Goal: Task Accomplishment & Management: Manage account settings

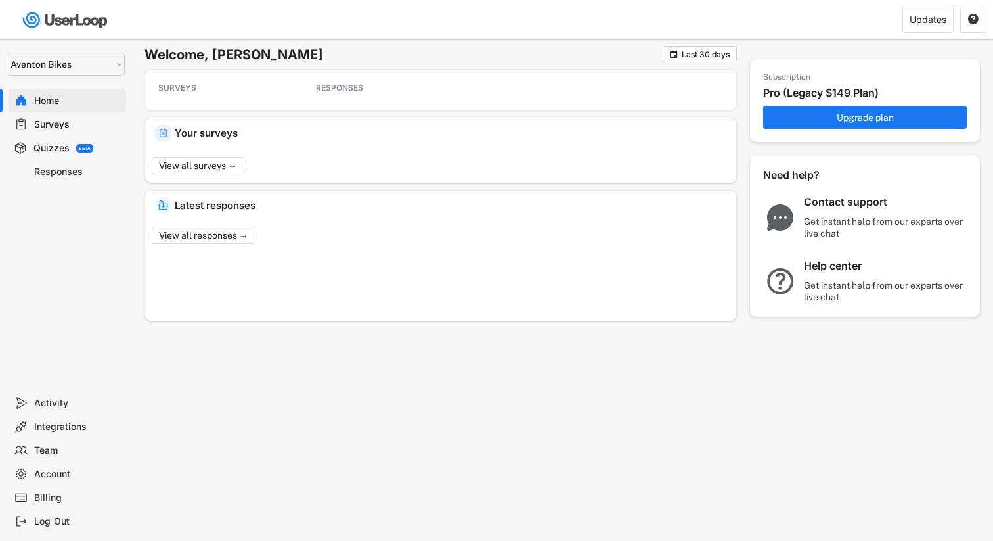
select select ""1348695171700984260__LOOKUP__1681165613546x125782304210805940""
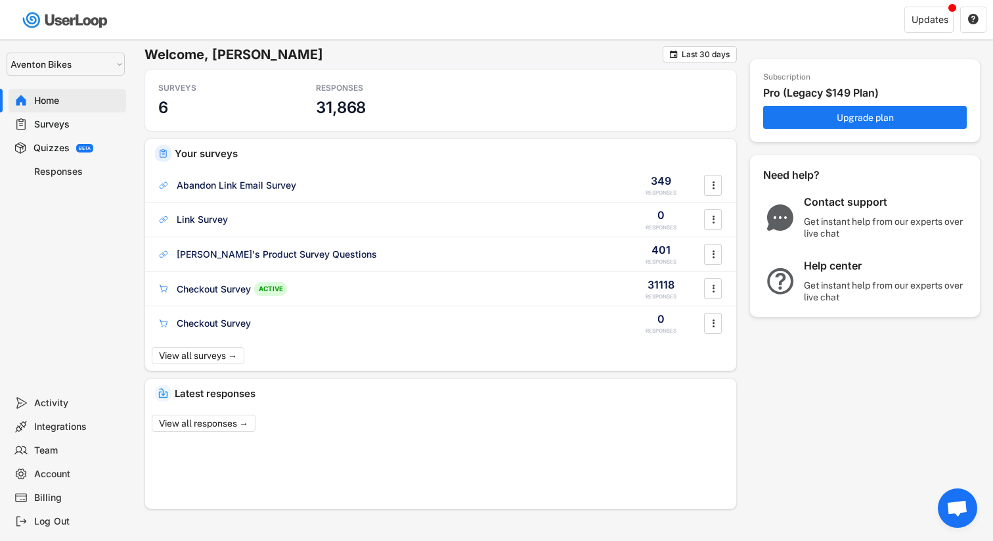
click at [137, 268] on div "Welcome, [PERSON_NAME]  Last 30 days SURVEYS 6 RESPONSES 31,868 Your surveys A…" at bounding box center [562, 277] width 862 height 476
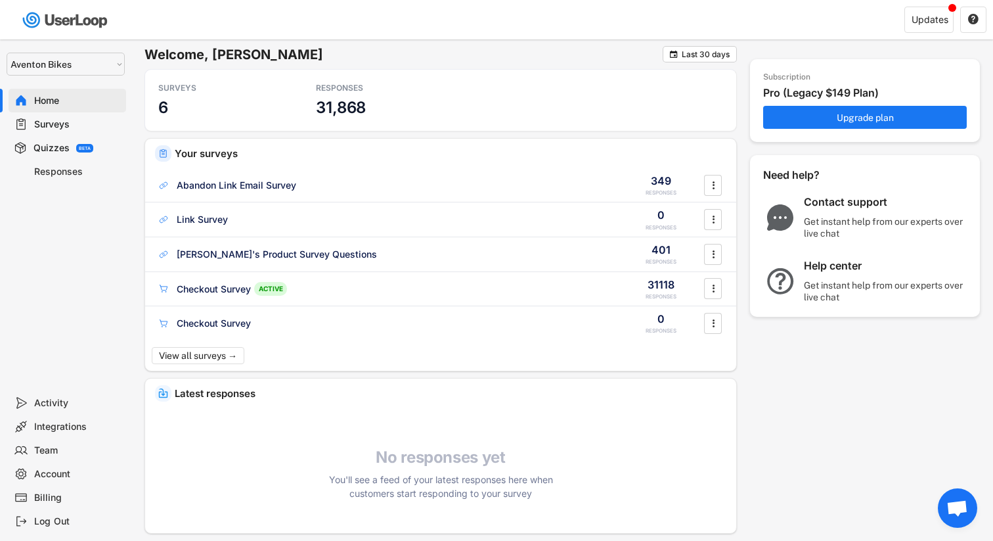
click at [136, 256] on div "Welcome, [PERSON_NAME]  Last 30 days SURVEYS 6 RESPONSES 31,868 Your surveys A…" at bounding box center [562, 289] width 862 height 500
click at [74, 444] on div "Team" at bounding box center [77, 450] width 87 height 12
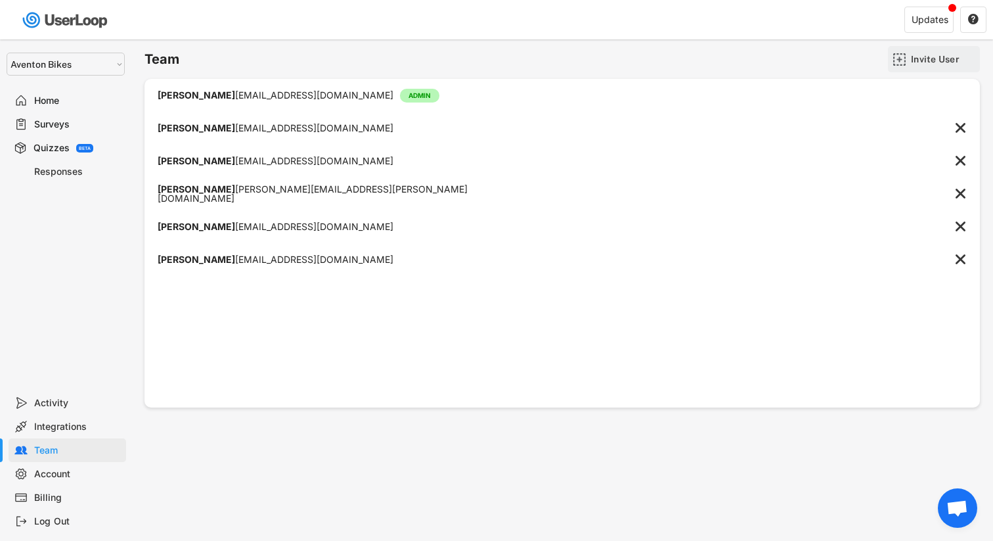
click at [898, 61] on img at bounding box center [900, 60] width 14 height 14
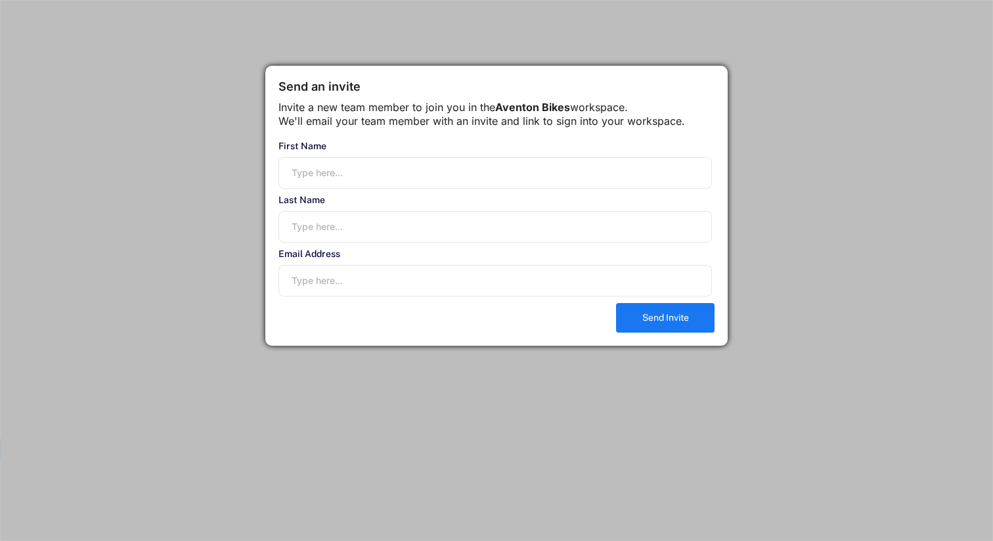
click at [369, 187] on input "input" at bounding box center [494, 173] width 433 height 32
type input "[PERSON_NAME]"
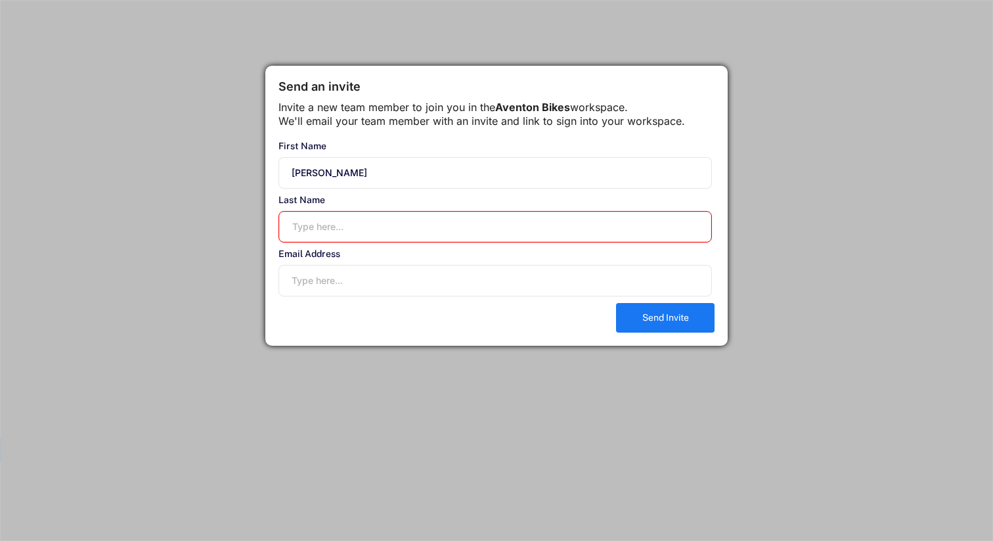
click at [355, 234] on input "input" at bounding box center [494, 227] width 433 height 32
click at [273, 253] on div "Send an invite Invite a new team member to join you in the Aventon Bikes worksp…" at bounding box center [496, 206] width 462 height 280
click at [272, 269] on div "Send an invite Invite a new team member to join you in the Aventon Bikes worksp…" at bounding box center [496, 206] width 462 height 280
click at [317, 189] on input "input" at bounding box center [494, 173] width 433 height 32
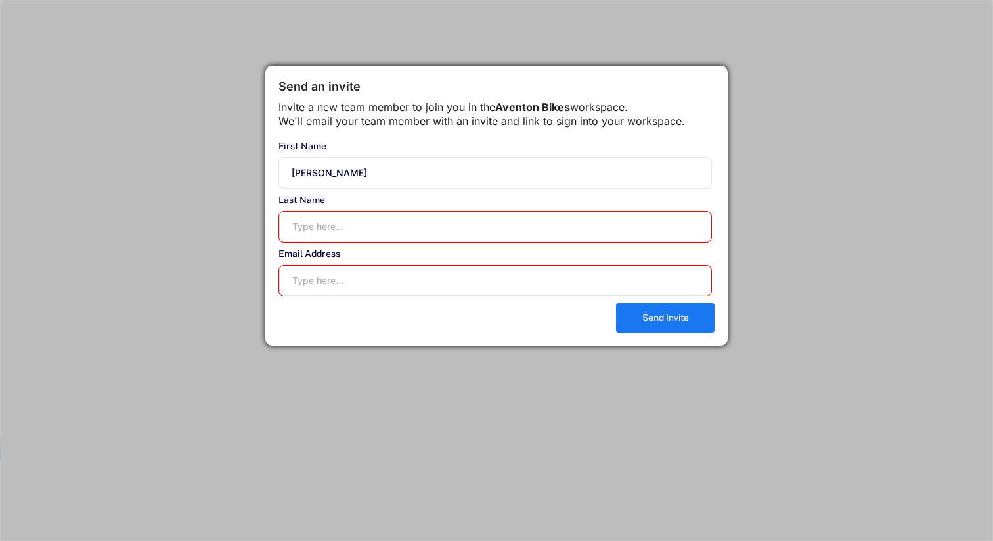
paste input "[PERSON_NAME][EMAIL_ADDRESS][DOMAIN_NAME]"
type input "[PERSON_NAME][EMAIL_ADDRESS][DOMAIN_NAME]"
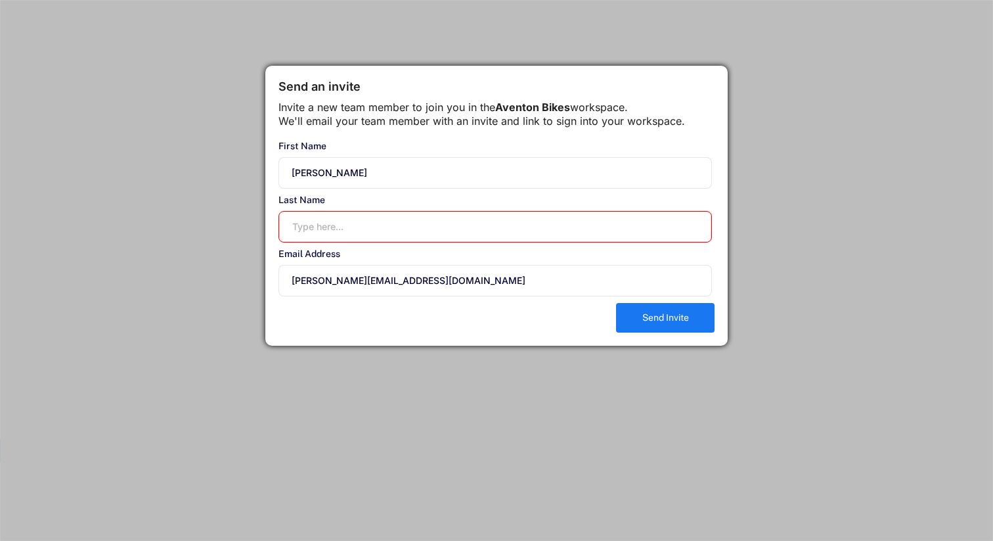
paste input "[PERSON_NAME]"
type input "[PERSON_NAME]"
click at [441, 290] on input "[PERSON_NAME][EMAIL_ADDRESS][DOMAIN_NAME]" at bounding box center [494, 281] width 433 height 32
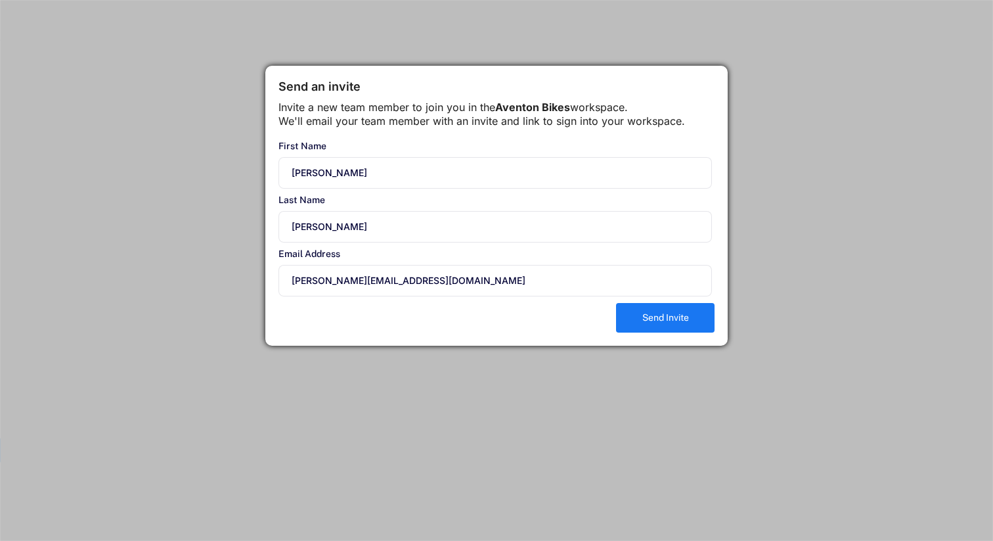
click at [391, 280] on input "[PERSON_NAME][EMAIL_ADDRESS][DOMAIN_NAME]" at bounding box center [494, 281] width 433 height 32
click at [392, 277] on div "Email Address [EMAIL_ADDRESS][DOMAIN_NAME]" at bounding box center [494, 272] width 433 height 47
click at [545, 338] on div "Send an invite Invite a new team member to join you in the Aventon Bikes worksp…" at bounding box center [496, 206] width 462 height 280
click at [636, 326] on button "Send Invite" at bounding box center [665, 318] width 99 height 30
